Goal: Communication & Community: Participate in discussion

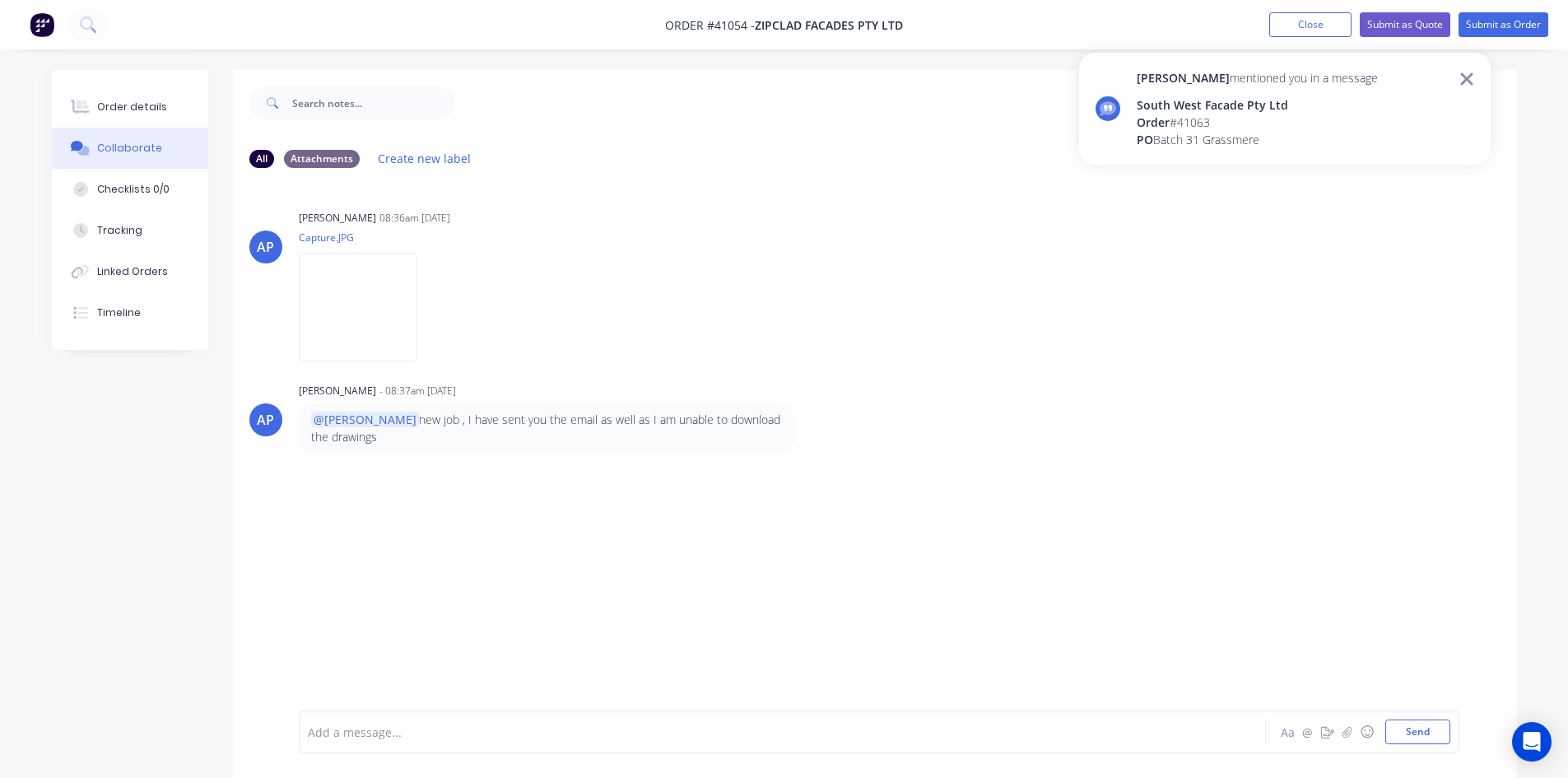
scroll to position [25, 0]
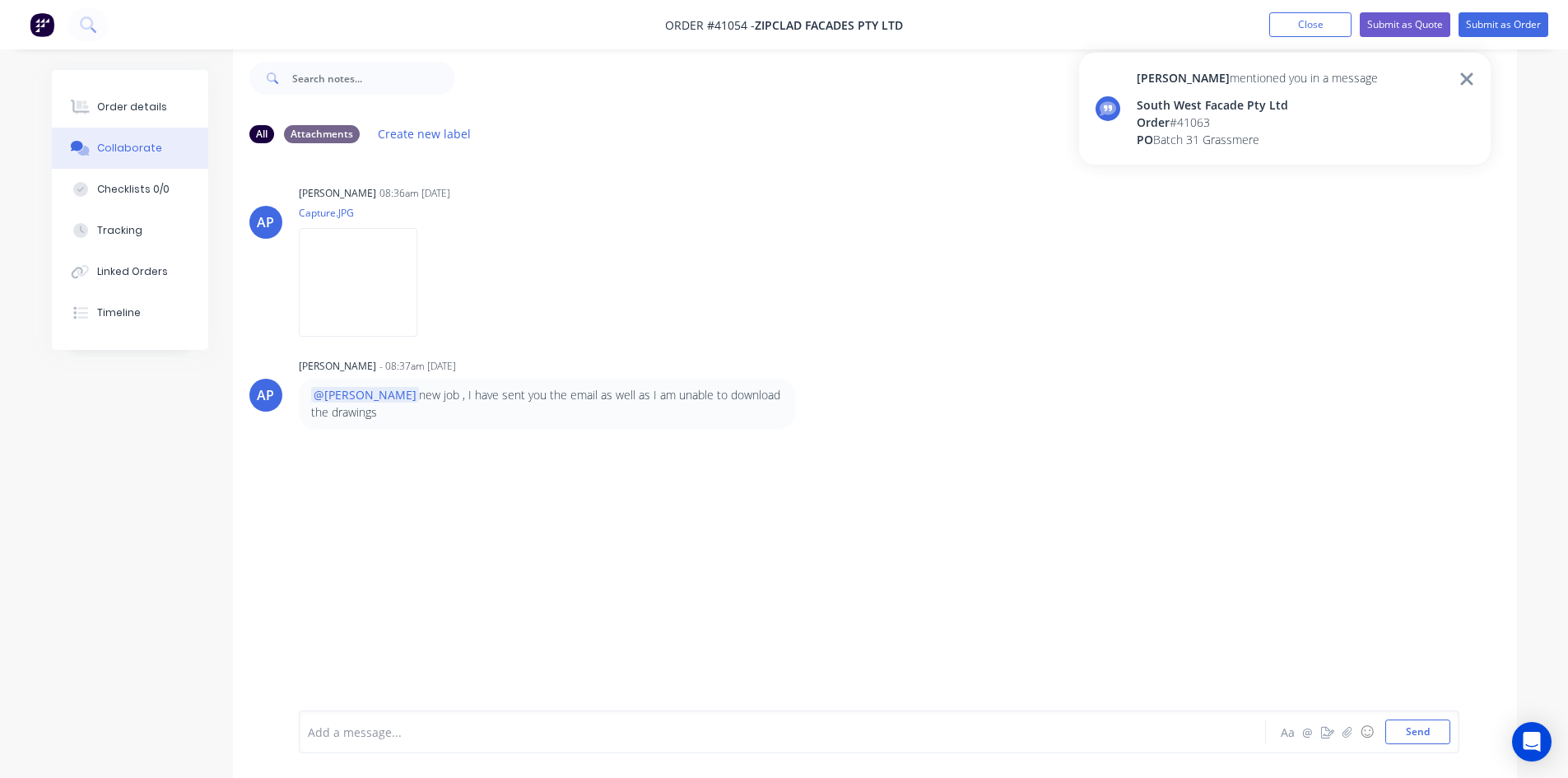
click at [1202, 104] on div "South West Facade Pty Ltd" at bounding box center [1257, 105] width 241 height 17
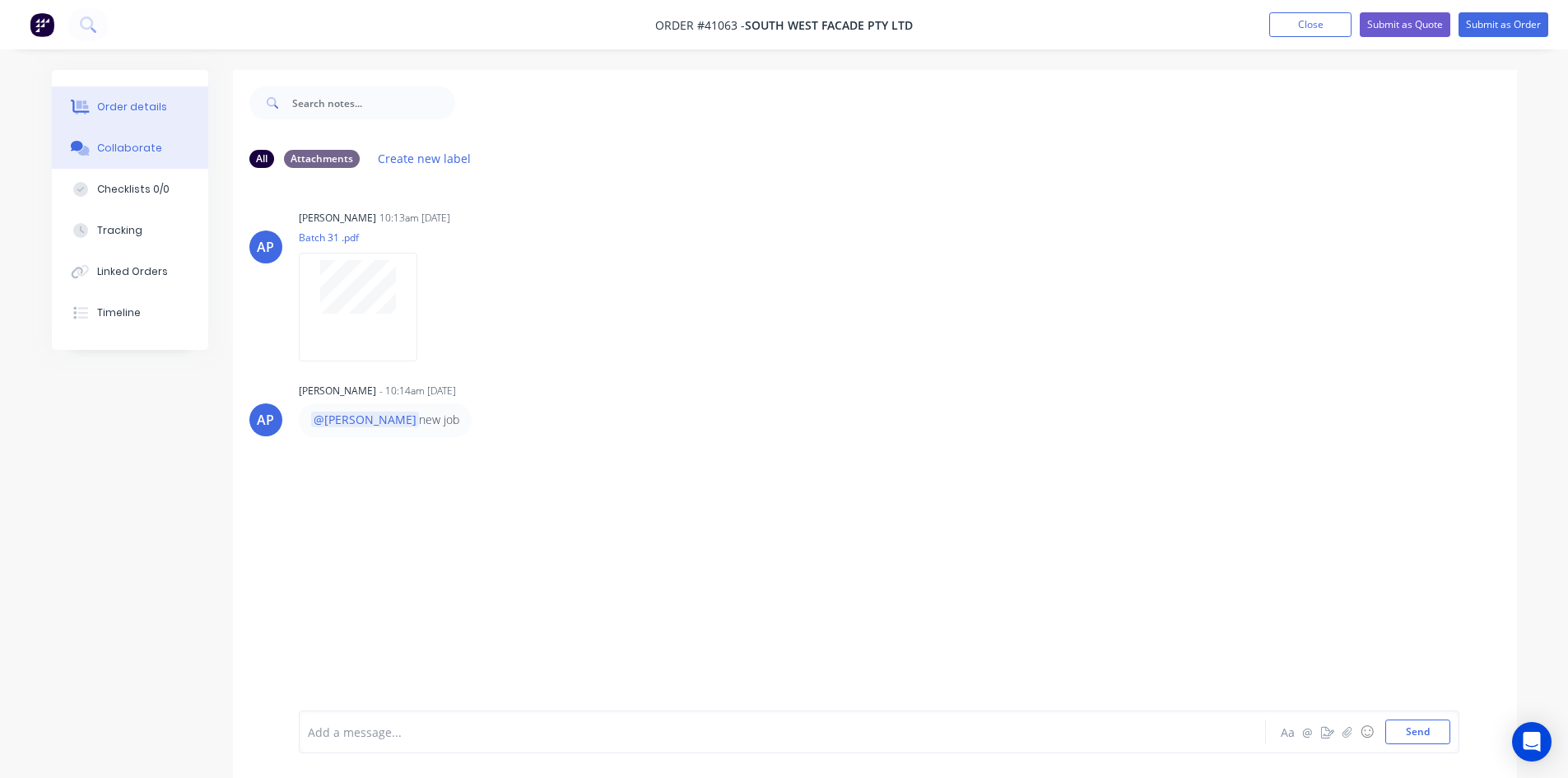
click at [107, 106] on div "Order details" at bounding box center [132, 107] width 70 height 15
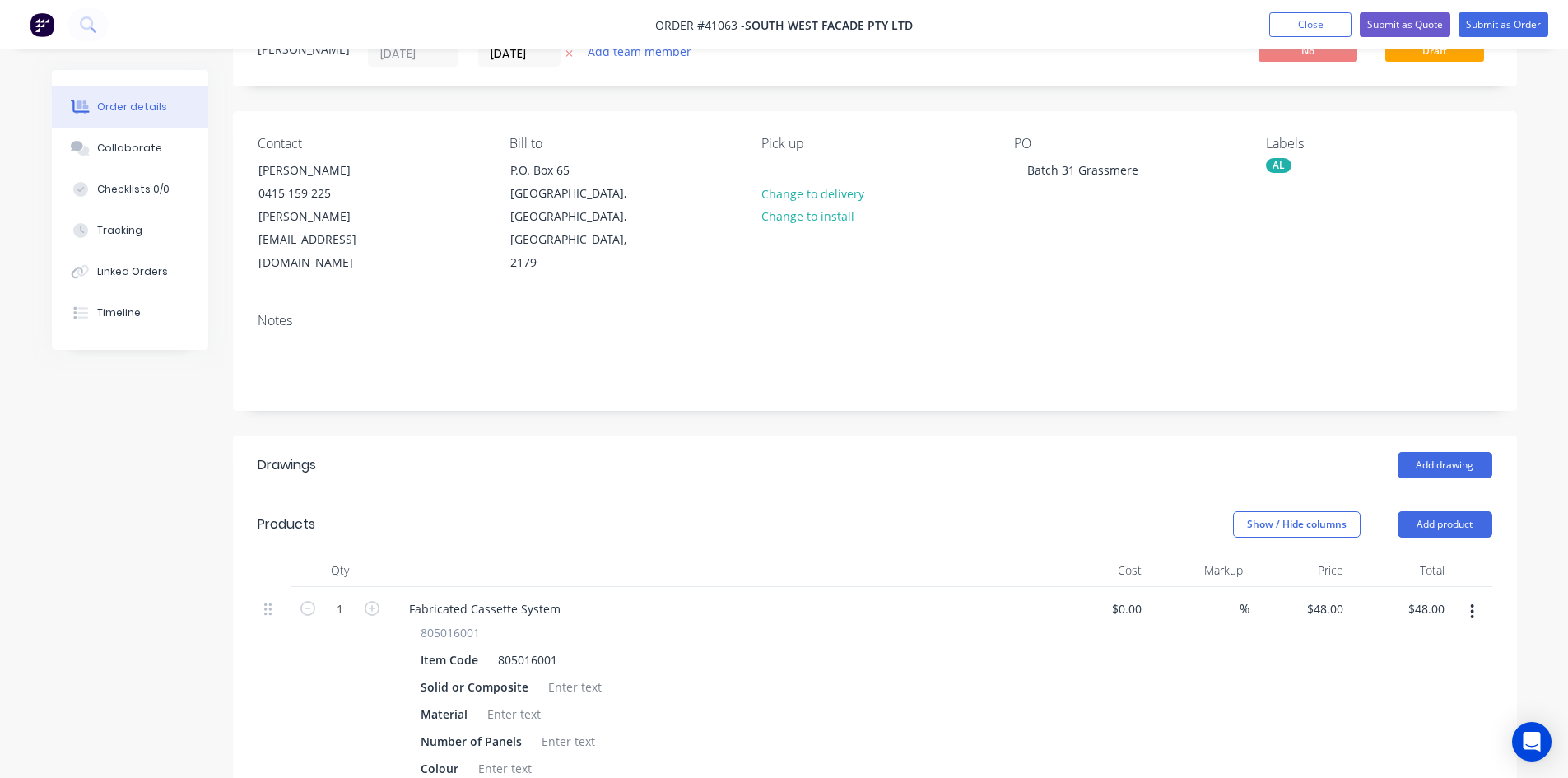
scroll to position [165, 0]
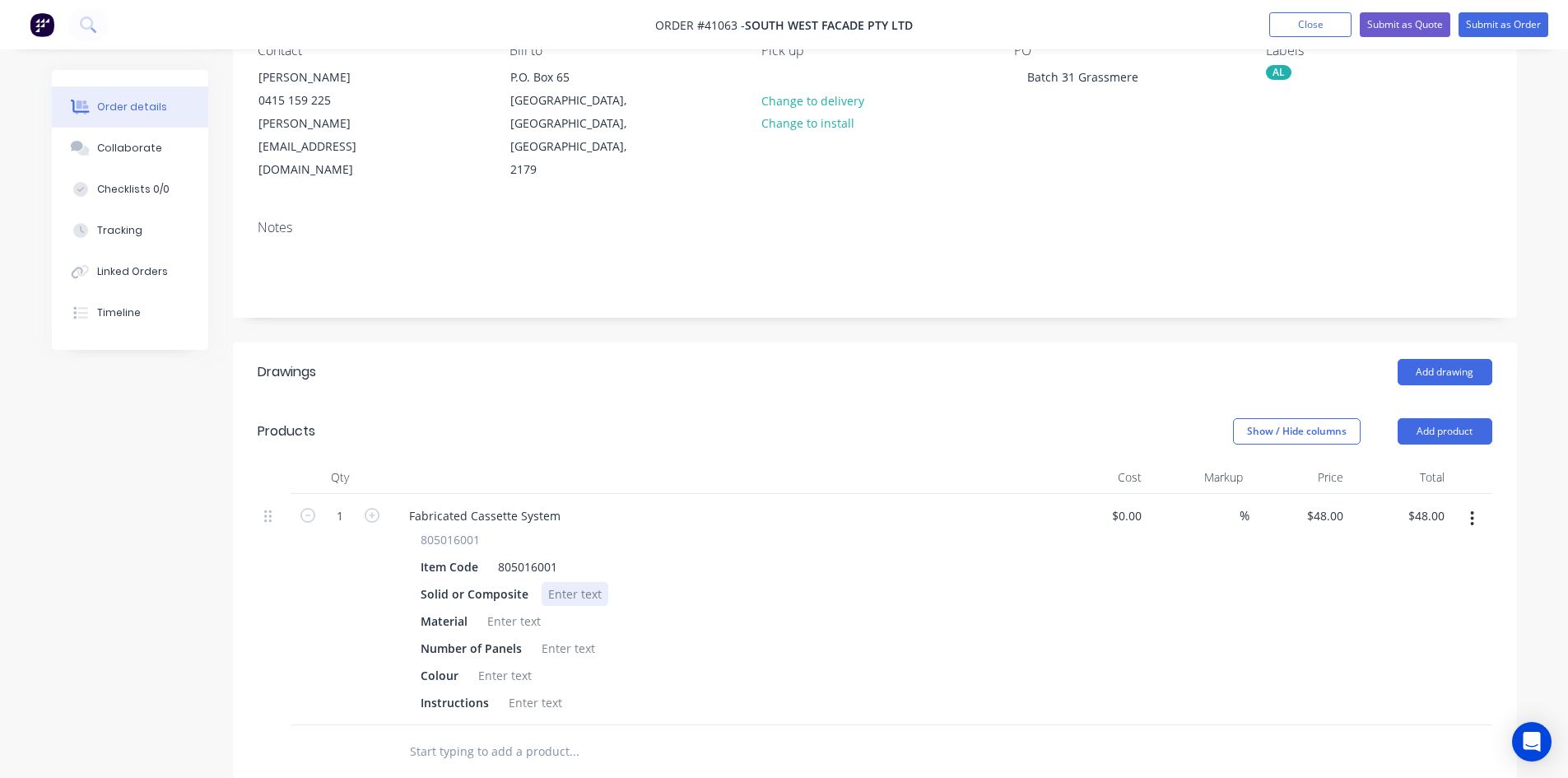
click at [571, 582] on div at bounding box center [575, 593] width 67 height 24
click at [486, 609] on div at bounding box center [514, 621] width 67 height 24
click at [556, 637] on div at bounding box center [568, 648] width 67 height 24
click at [492, 663] on div at bounding box center [505, 675] width 67 height 24
click at [512, 691] on div at bounding box center [536, 702] width 67 height 24
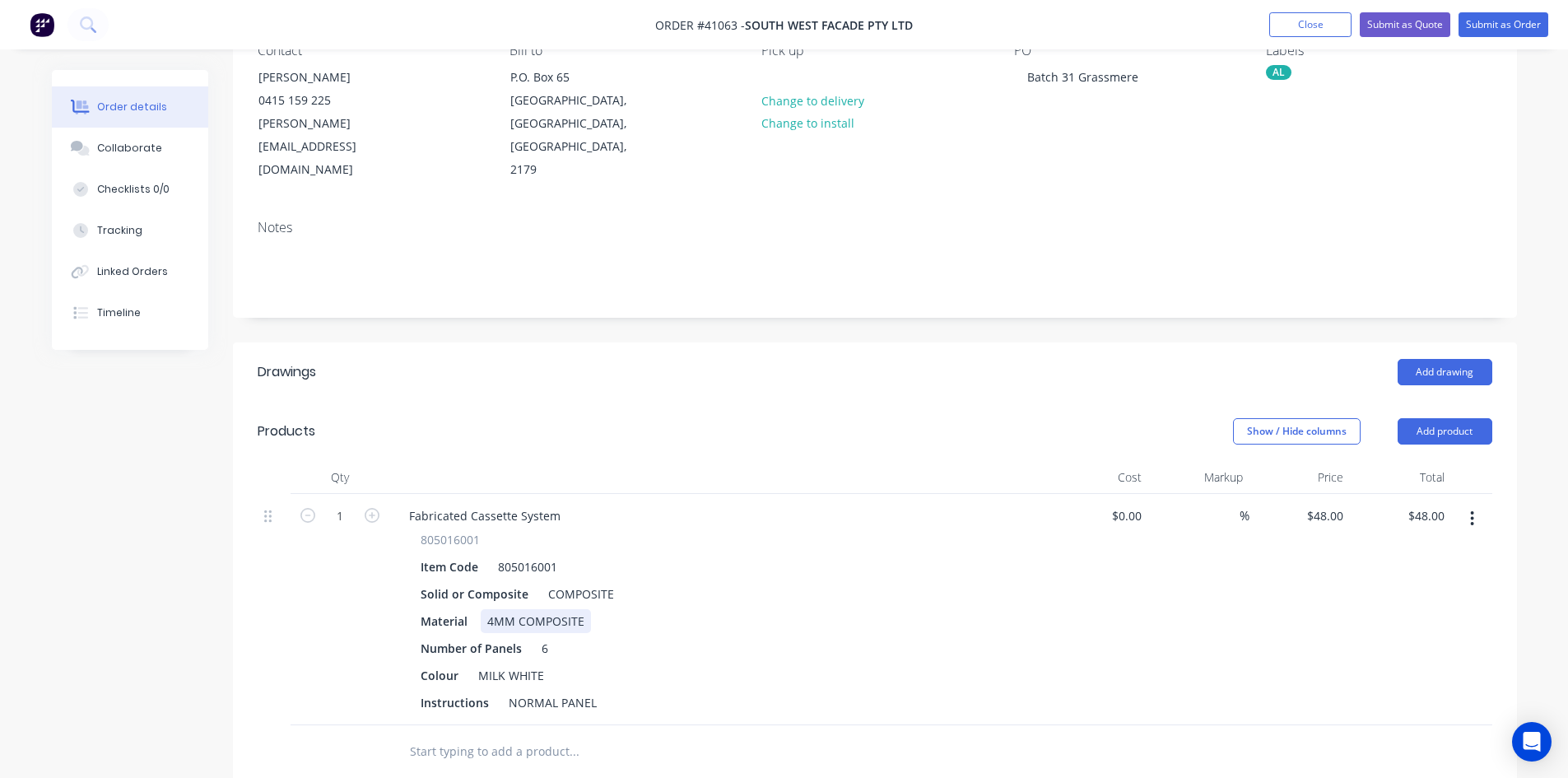
click at [817, 609] on div "Material 4MM COMPOSITE" at bounding box center [715, 621] width 602 height 24
click at [116, 146] on div "Collaborate" at bounding box center [130, 148] width 65 height 15
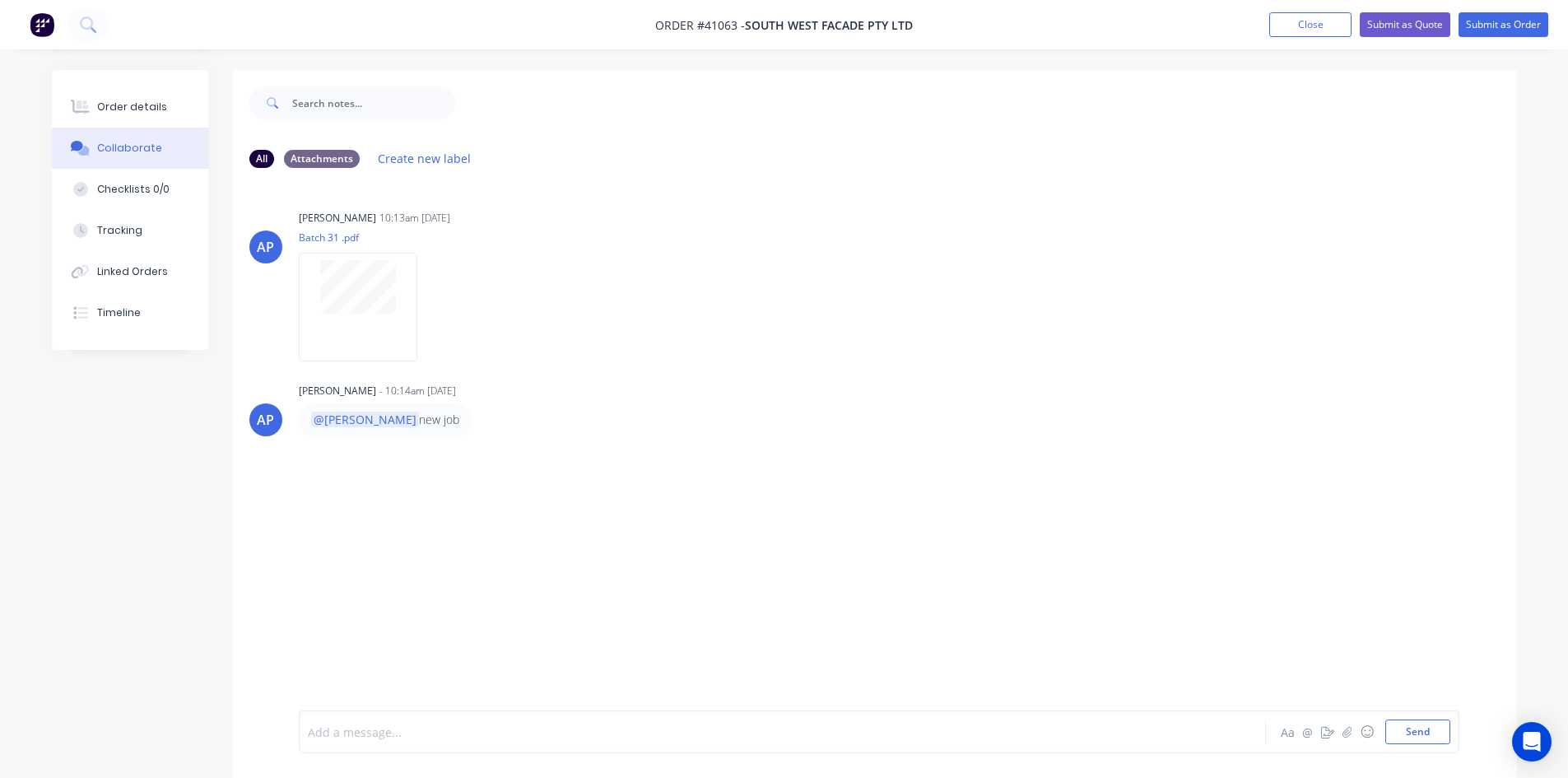
click at [414, 738] on div at bounding box center [736, 732] width 856 height 17
click at [1411, 729] on button "Send" at bounding box center [1417, 732] width 65 height 25
drag, startPoint x: 1127, startPoint y: 461, endPoint x: 1126, endPoint y: 424, distance: 37.0
click at [1126, 458] on div "AP [PERSON_NAME] 10:13am [DATE] Batch 31 .pdf Labels Download AP [PERSON_NAME] …" at bounding box center [874, 446] width 1284 height 529
click at [1318, 21] on button "Close" at bounding box center [1310, 25] width 82 height 25
